Goal: Transaction & Acquisition: Download file/media

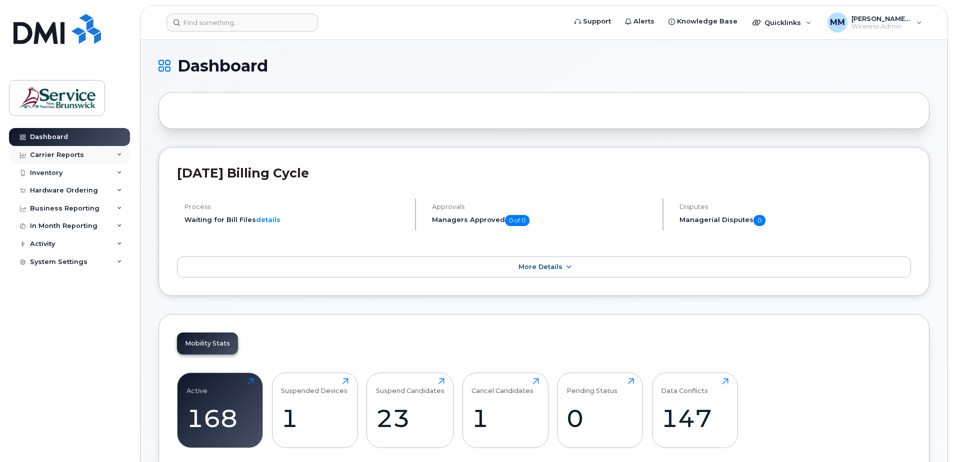
click at [39, 149] on div "Carrier Reports" at bounding box center [69, 155] width 121 height 18
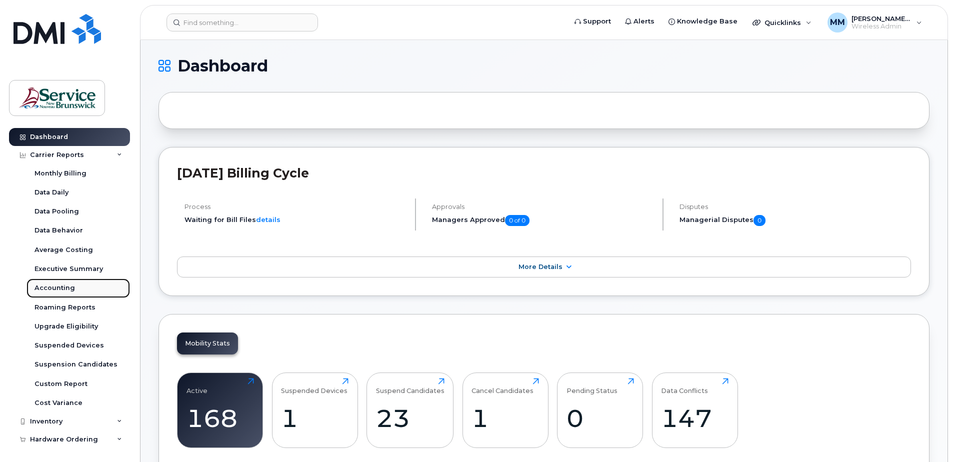
click at [65, 286] on div "Accounting" at bounding box center [55, 288] width 41 height 9
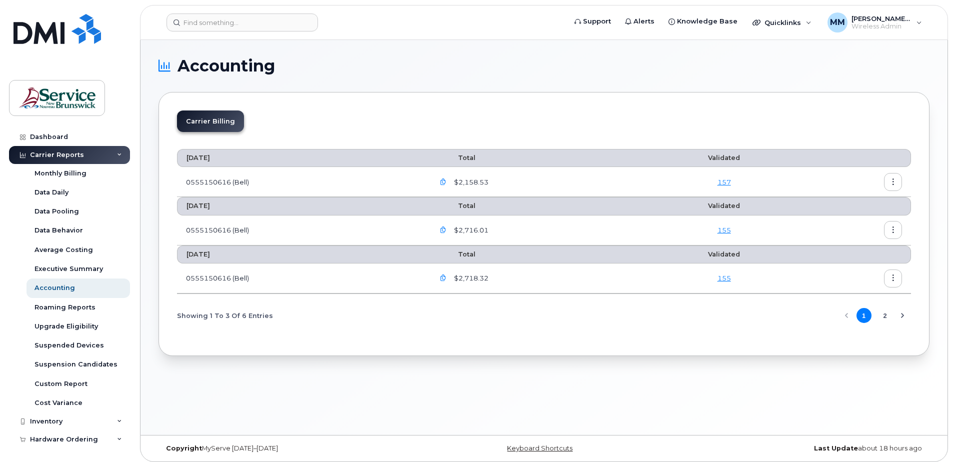
click at [444, 277] on icon "button" at bounding box center [443, 278] width 7 height 7
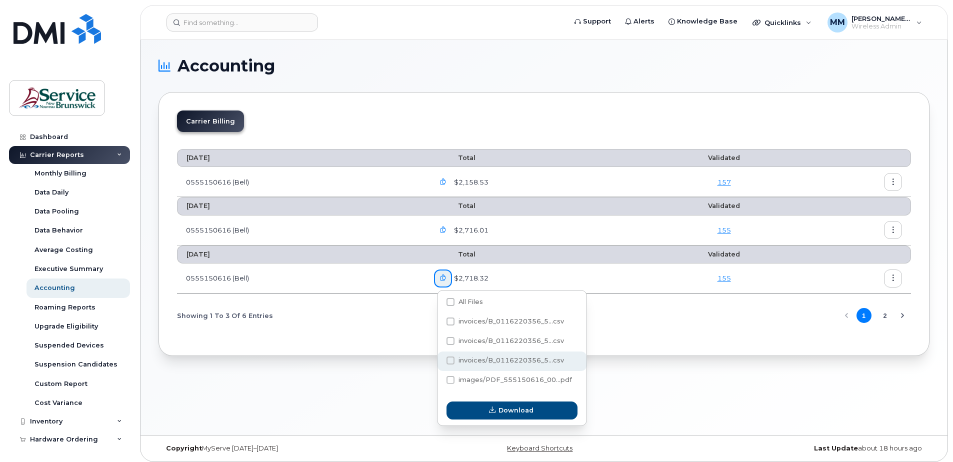
click at [539, 361] on span "invoices/B_0116220356_5...csv" at bounding box center [512, 361] width 106 height 8
click at [440, 361] on input "invoices/B_0116220356_5...csv" at bounding box center [437, 361] width 5 height 5
checkbox input "true"
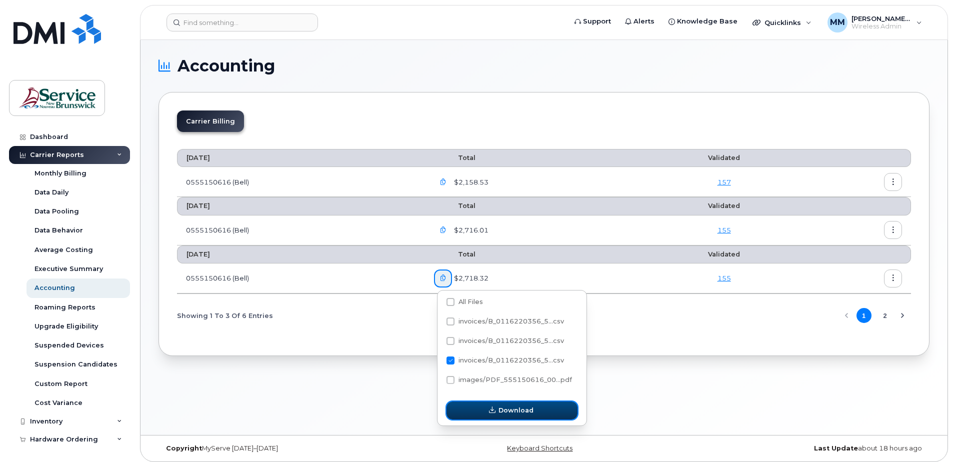
click at [527, 411] on span "Download" at bounding box center [516, 411] width 35 height 10
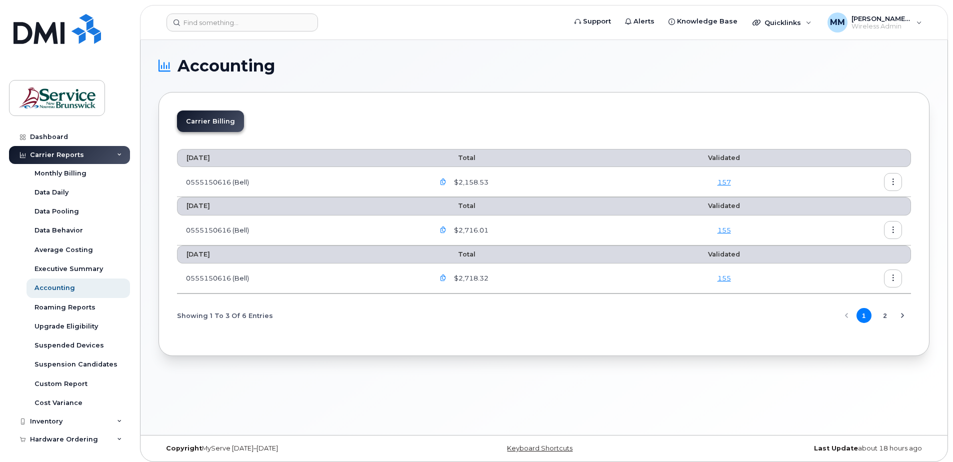
click at [447, 276] on icon "button" at bounding box center [443, 278] width 7 height 7
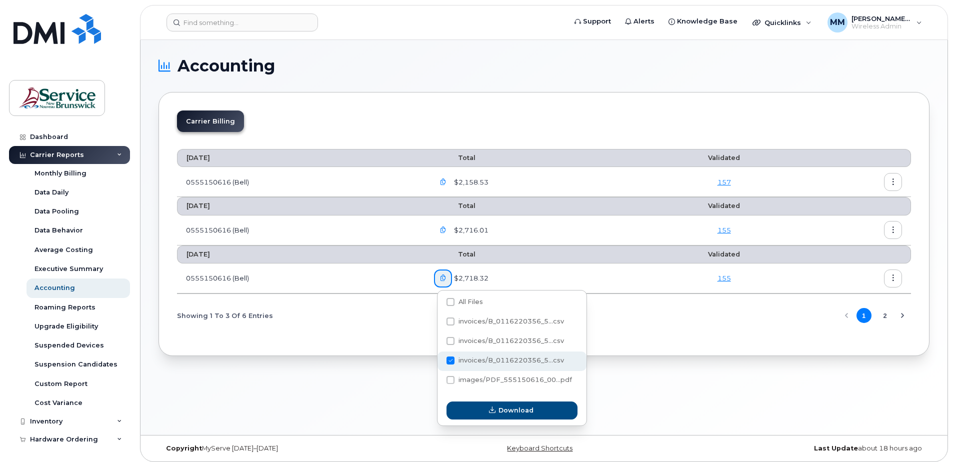
click at [450, 364] on span at bounding box center [451, 361] width 8 height 8
click at [440, 364] on input "invoices/B_0116220356_5...csv" at bounding box center [437, 361] width 5 height 5
checkbox input "false"
click at [452, 345] on span at bounding box center [451, 341] width 8 height 8
click at [440, 344] on input "invoices/B_0116220356_5...csv" at bounding box center [437, 341] width 5 height 5
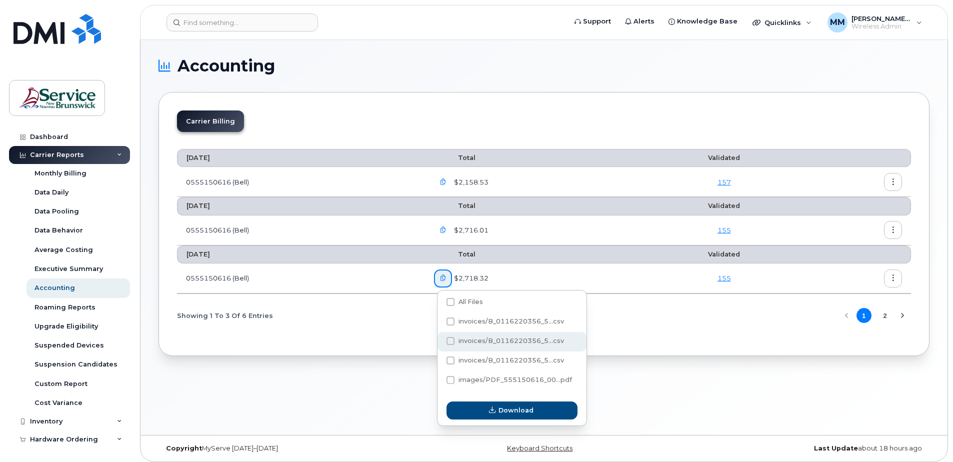
checkbox input "true"
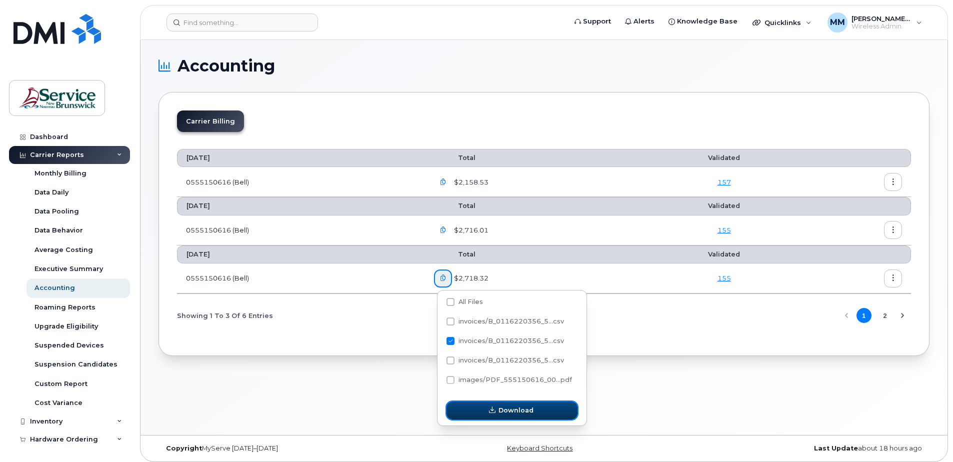
click at [517, 408] on span "Download" at bounding box center [516, 411] width 35 height 10
